Goal: Use online tool/utility: Utilize a website feature to perform a specific function

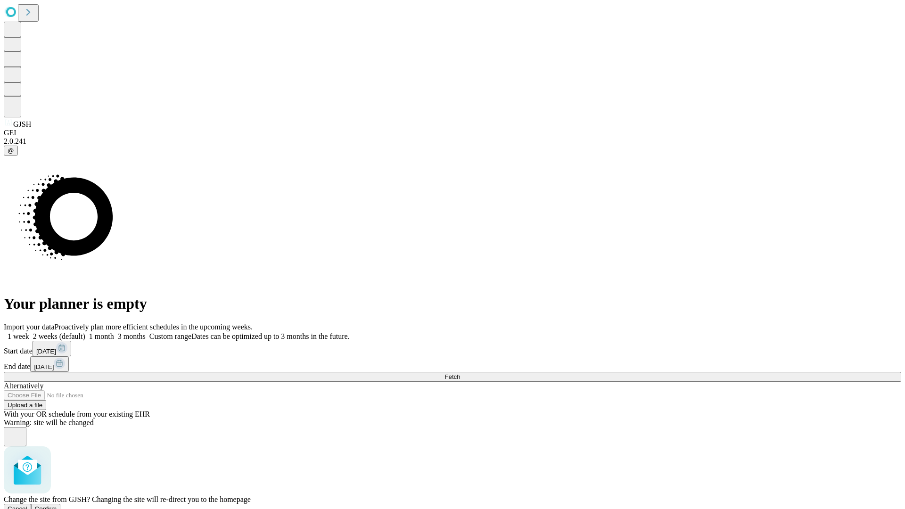
click at [57, 506] on span "Confirm" at bounding box center [46, 509] width 22 height 7
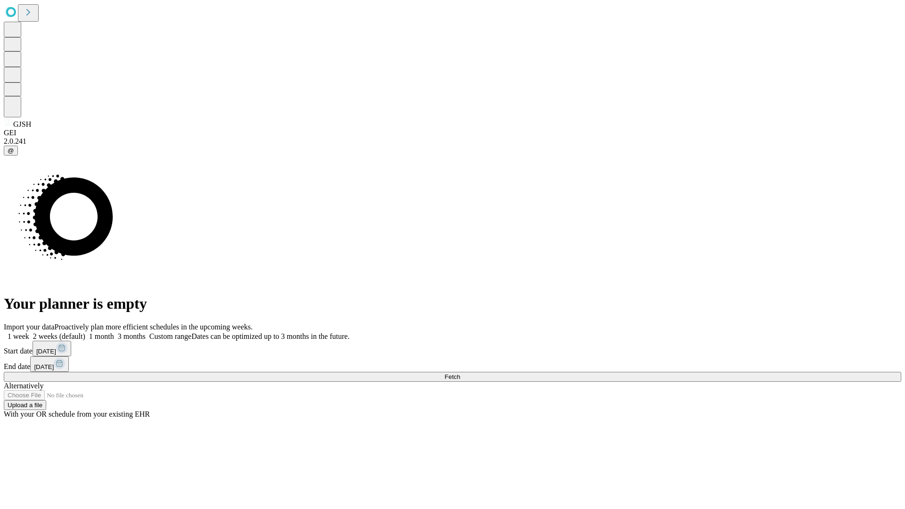
click at [85, 332] on label "2 weeks (default)" at bounding box center [57, 336] width 56 height 8
click at [460, 374] on span "Fetch" at bounding box center [453, 377] width 16 height 7
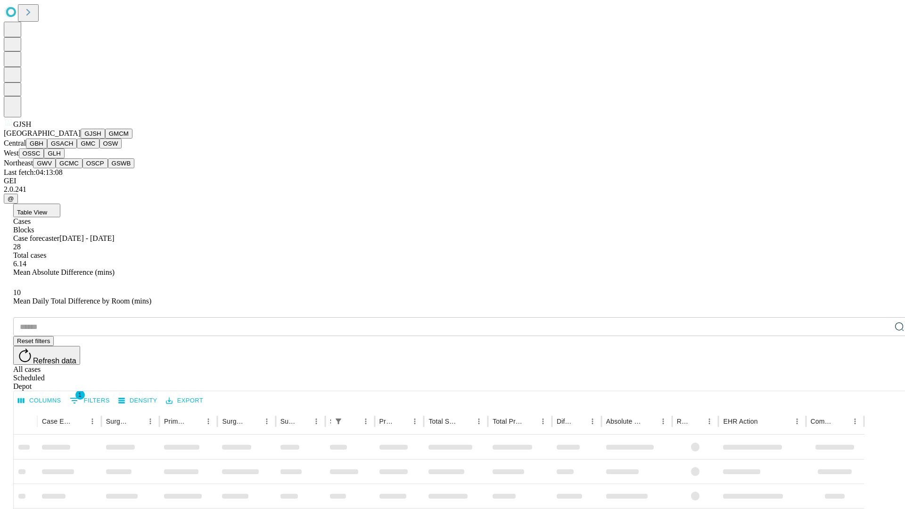
click at [105, 139] on button "GMCM" at bounding box center [118, 134] width 27 height 10
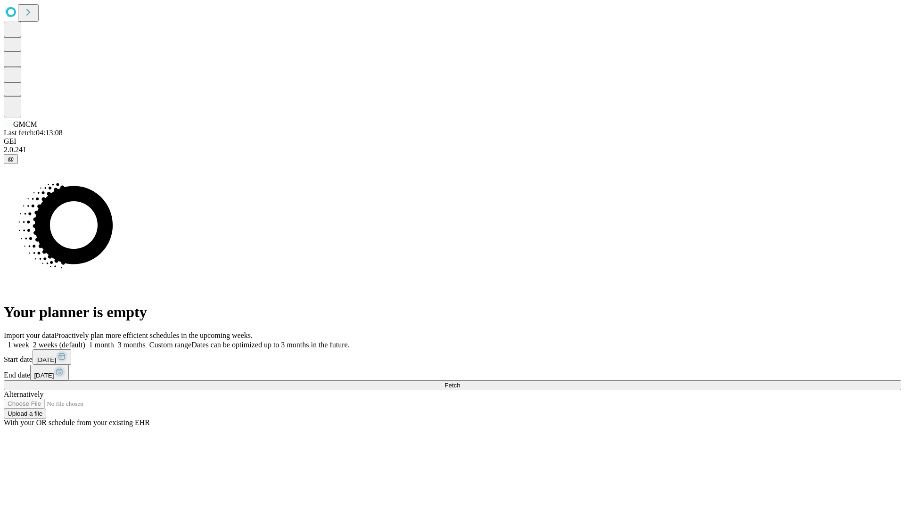
click at [85, 341] on label "2 weeks (default)" at bounding box center [57, 345] width 56 height 8
click at [460, 382] on span "Fetch" at bounding box center [453, 385] width 16 height 7
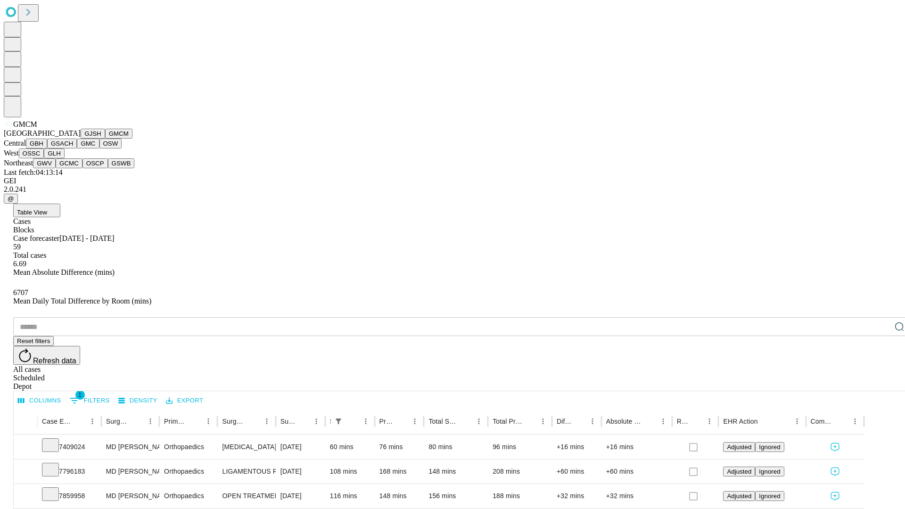
click at [47, 149] on button "GBH" at bounding box center [36, 144] width 21 height 10
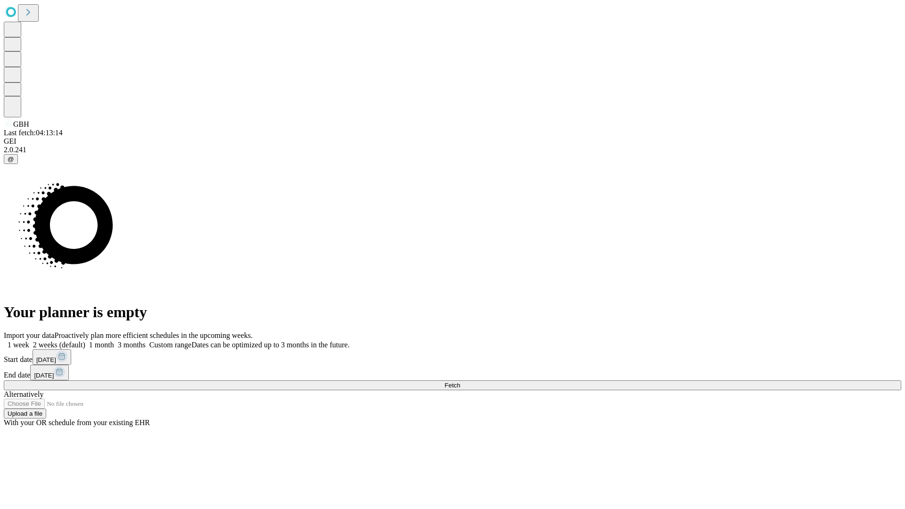
click at [85, 341] on label "2 weeks (default)" at bounding box center [57, 345] width 56 height 8
click at [460, 382] on span "Fetch" at bounding box center [453, 385] width 16 height 7
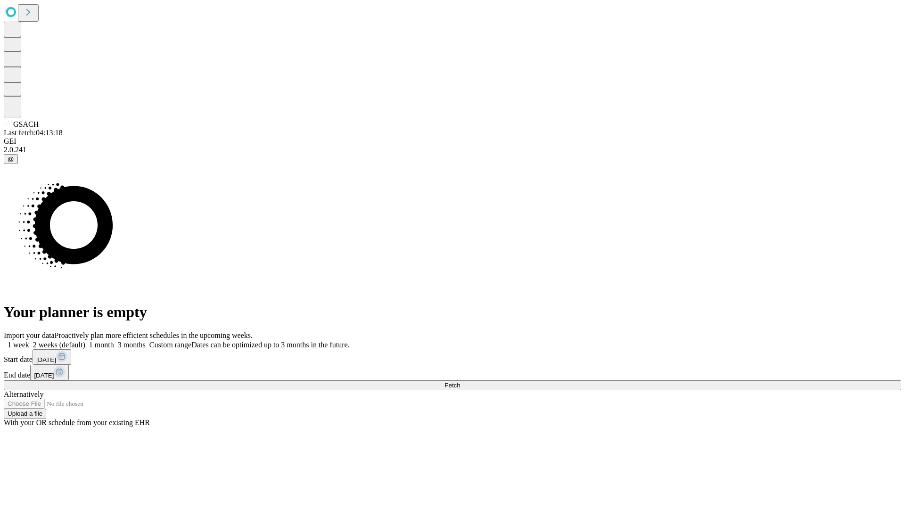
click at [460, 382] on span "Fetch" at bounding box center [453, 385] width 16 height 7
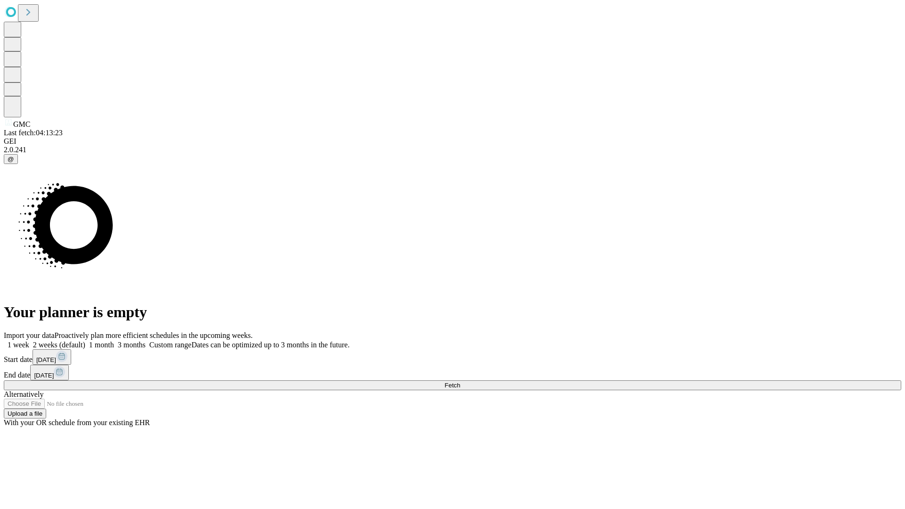
click at [85, 341] on label "2 weeks (default)" at bounding box center [57, 345] width 56 height 8
click at [460, 382] on span "Fetch" at bounding box center [453, 385] width 16 height 7
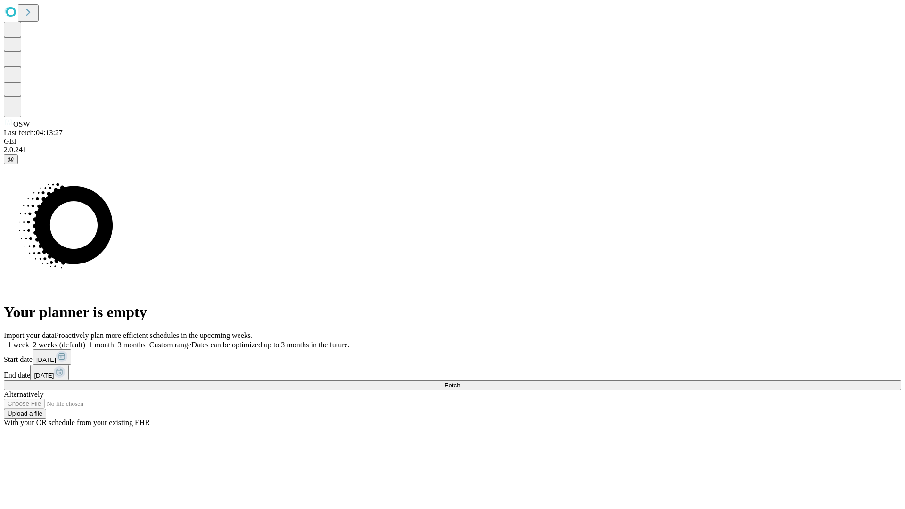
click at [85, 341] on label "2 weeks (default)" at bounding box center [57, 345] width 56 height 8
click at [460, 382] on span "Fetch" at bounding box center [453, 385] width 16 height 7
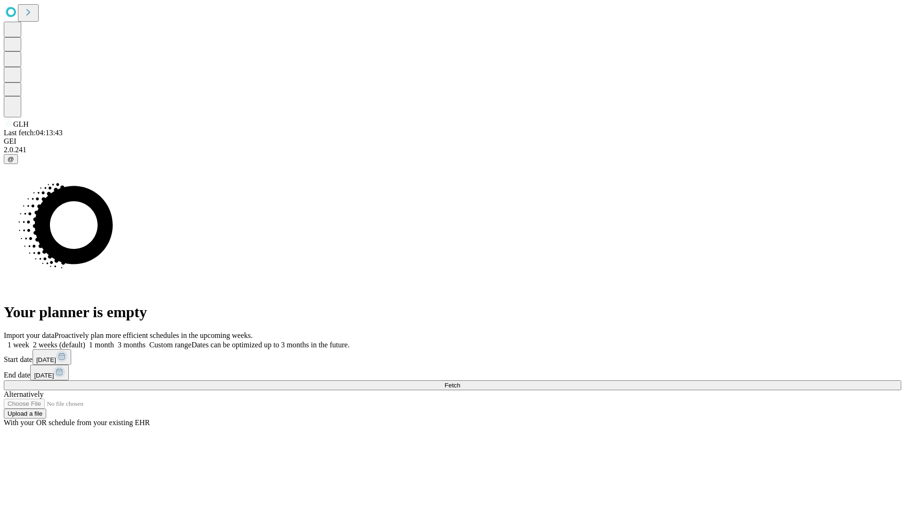
click at [85, 341] on label "2 weeks (default)" at bounding box center [57, 345] width 56 height 8
click at [460, 382] on span "Fetch" at bounding box center [453, 385] width 16 height 7
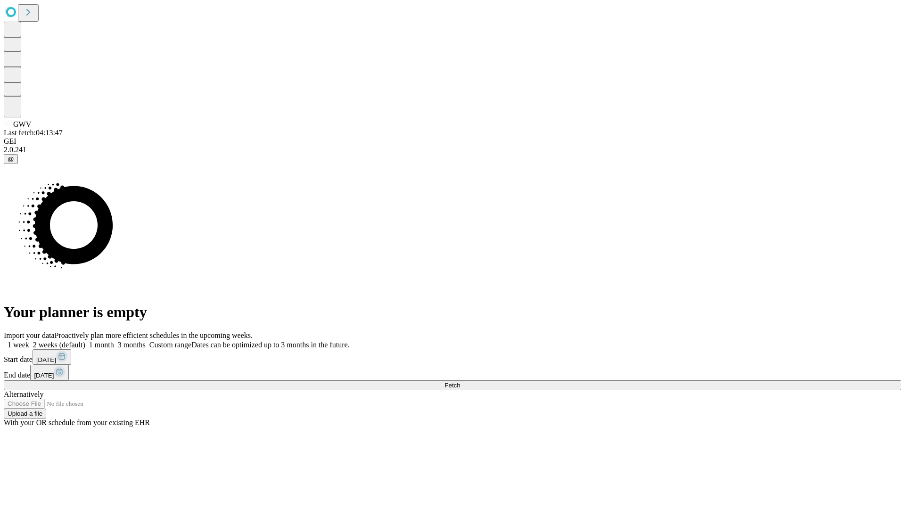
click at [85, 341] on label "2 weeks (default)" at bounding box center [57, 345] width 56 height 8
click at [460, 382] on span "Fetch" at bounding box center [453, 385] width 16 height 7
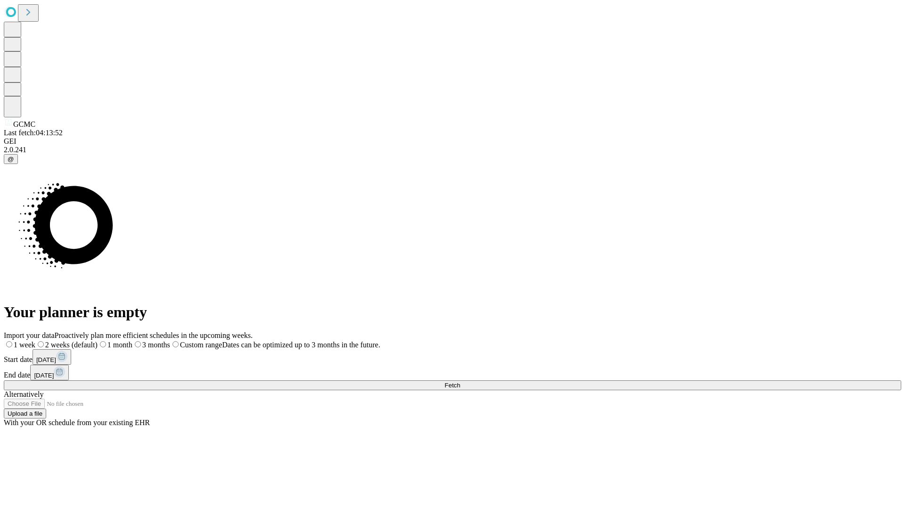
click at [460, 382] on span "Fetch" at bounding box center [453, 385] width 16 height 7
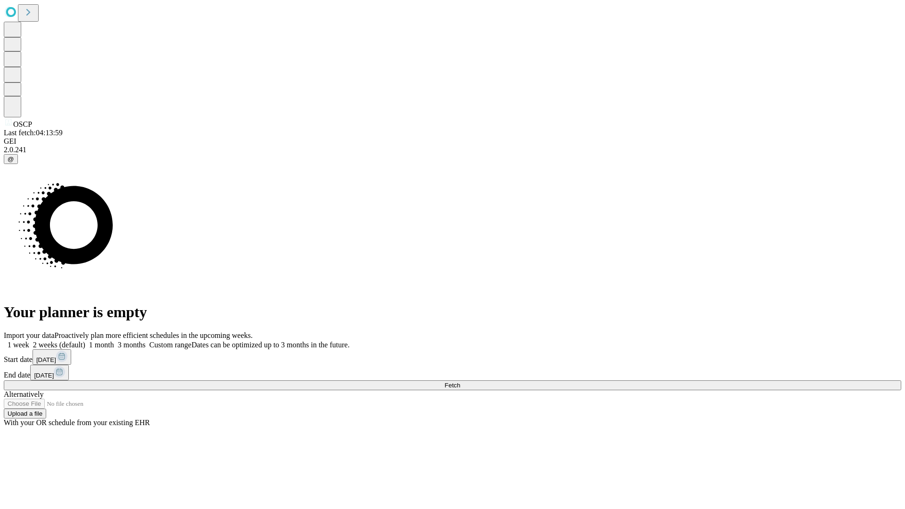
click at [460, 382] on span "Fetch" at bounding box center [453, 385] width 16 height 7
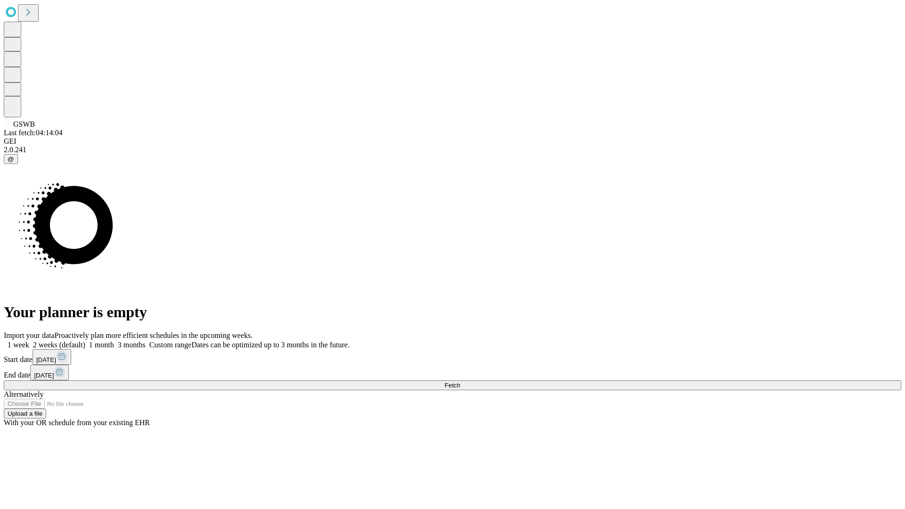
click at [85, 341] on label "2 weeks (default)" at bounding box center [57, 345] width 56 height 8
click at [460, 382] on span "Fetch" at bounding box center [453, 385] width 16 height 7
